Goal: Information Seeking & Learning: Check status

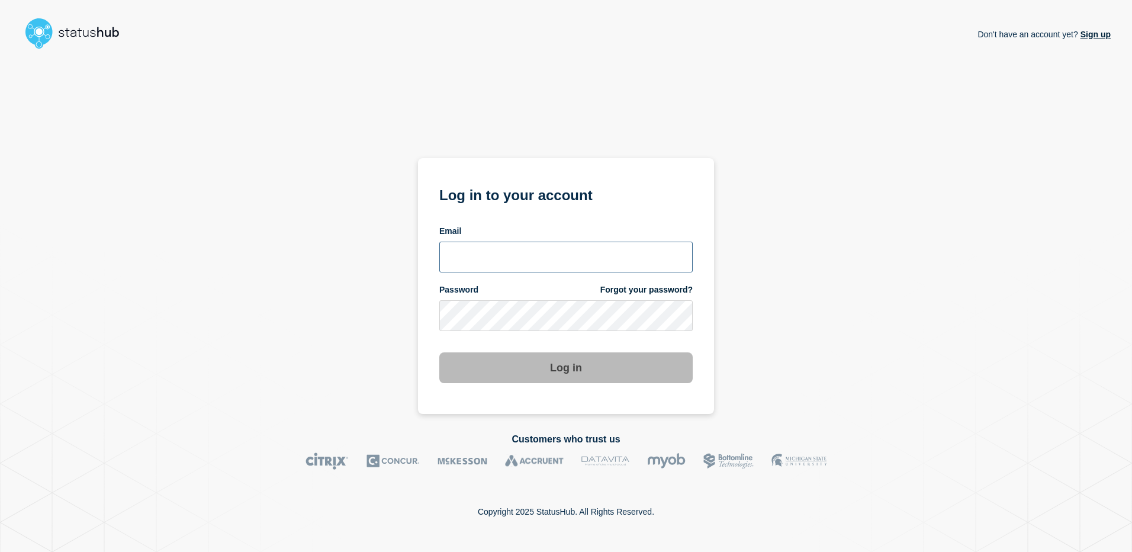
type input "[PERSON_NAME][EMAIL_ADDRESS][DOMAIN_NAME]"
click at [572, 370] on button "Log in" at bounding box center [565, 367] width 253 height 31
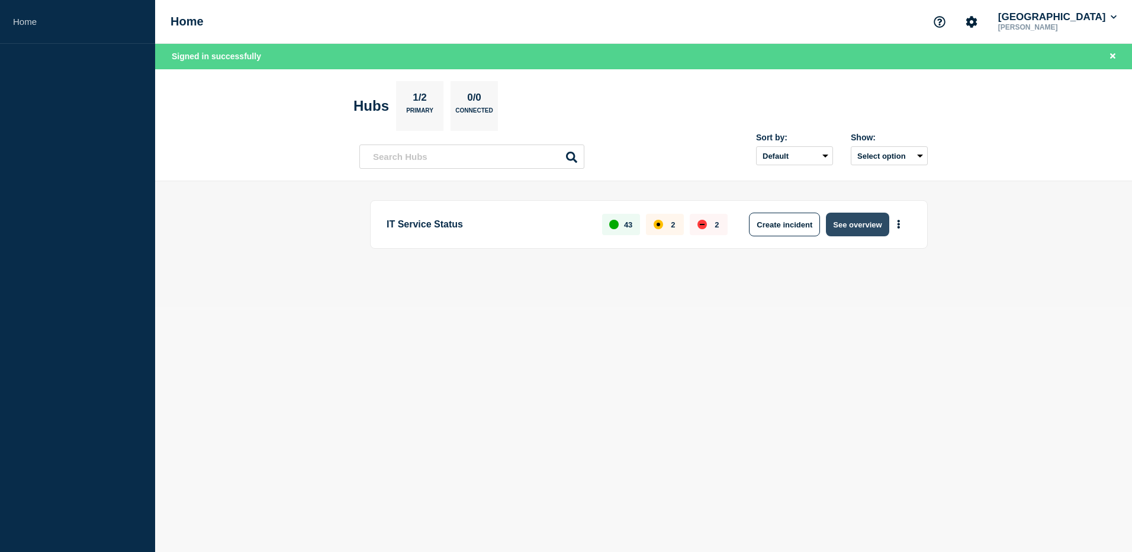
click at [851, 216] on button "See overview" at bounding box center [857, 225] width 63 height 24
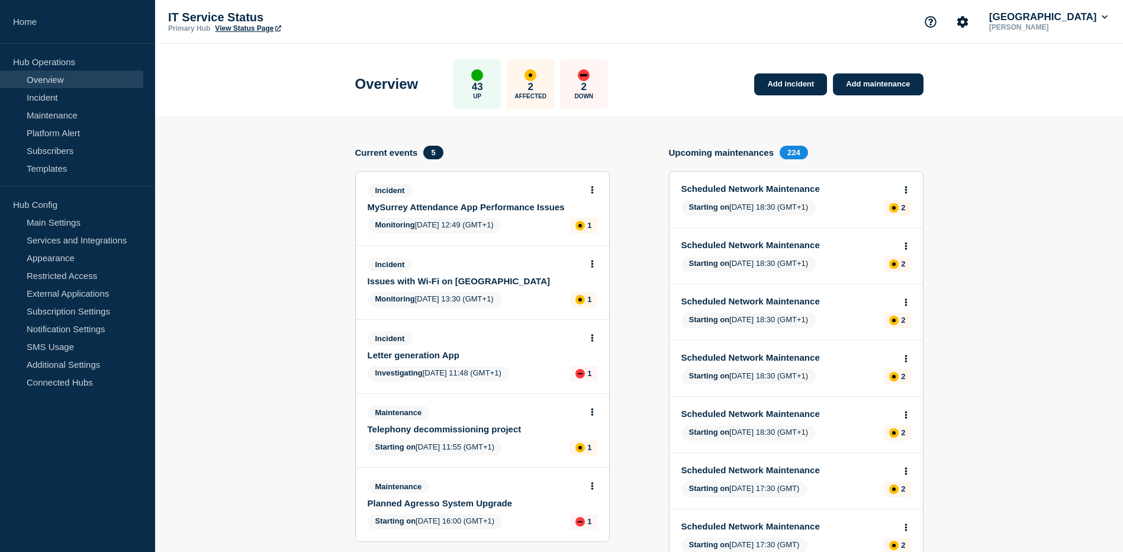
click at [506, 280] on link "Issues with Wi-Fi on Manor Park Campus" at bounding box center [475, 281] width 214 height 10
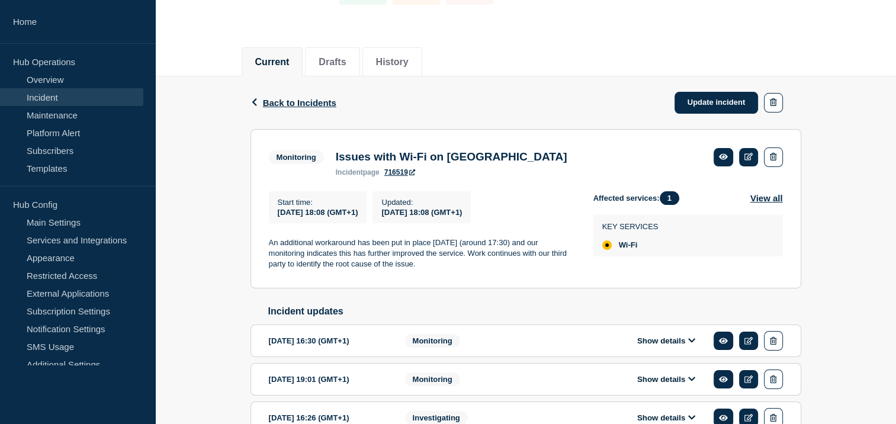
scroll to position [216, 0]
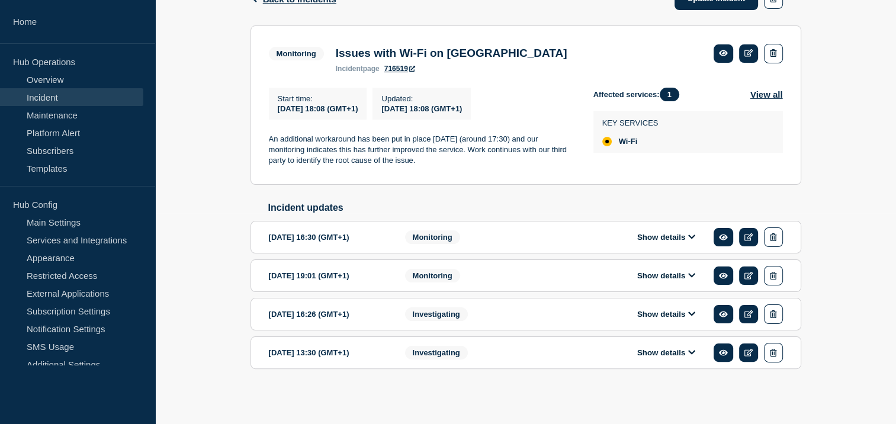
click at [690, 237] on icon at bounding box center [691, 237] width 7 height 8
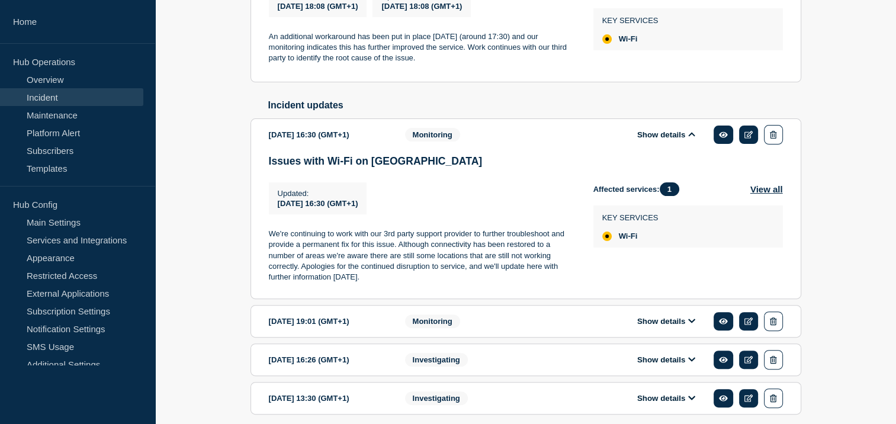
scroll to position [349, 0]
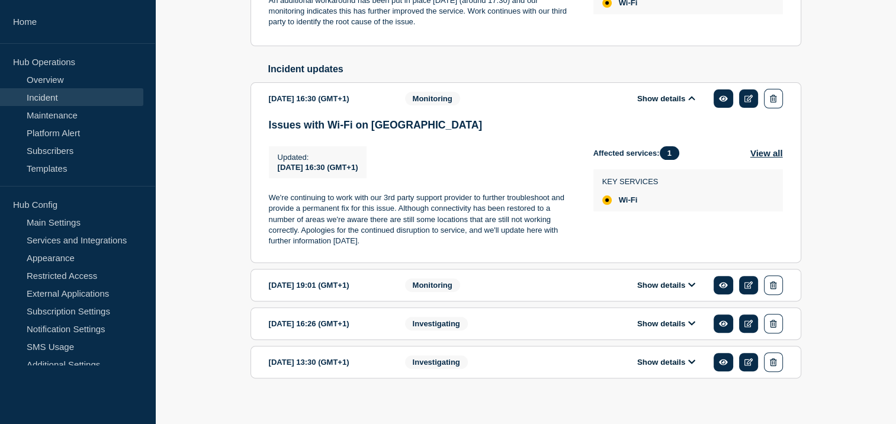
click at [688, 288] on icon at bounding box center [691, 285] width 7 height 8
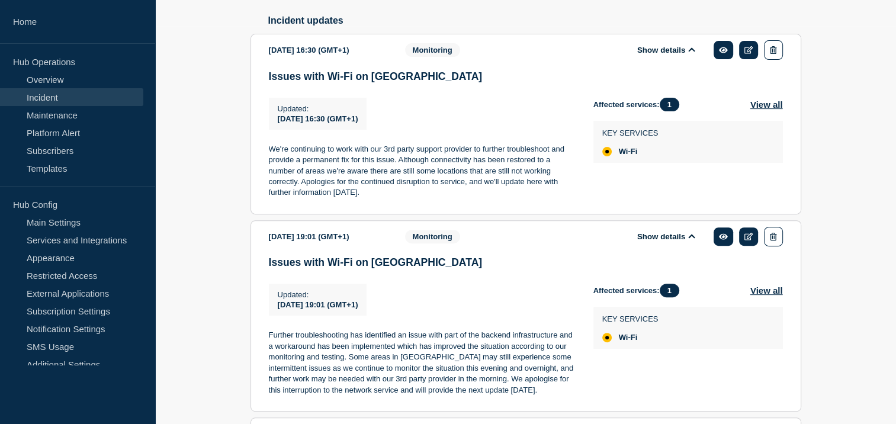
scroll to position [398, 0]
